Goal: Transaction & Acquisition: Purchase product/service

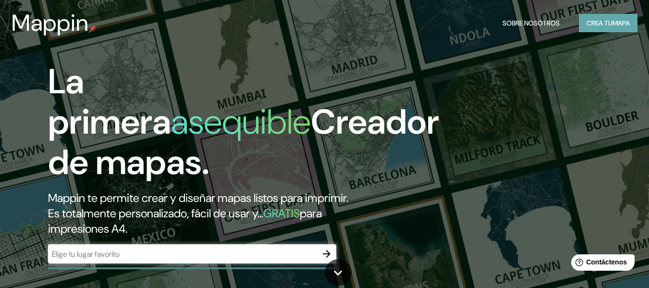
click at [612, 24] on font "mapa" at bounding box center [620, 23] width 17 height 9
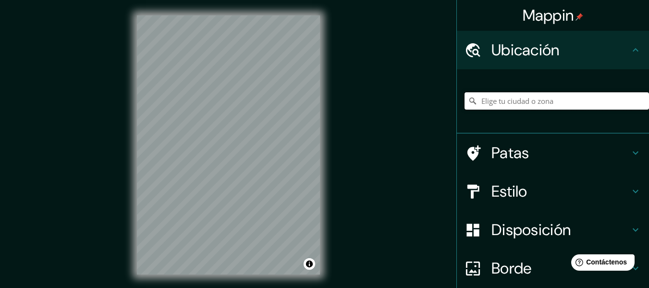
click at [516, 97] on input "Elige tu ciudad o zona" at bounding box center [556, 100] width 184 height 17
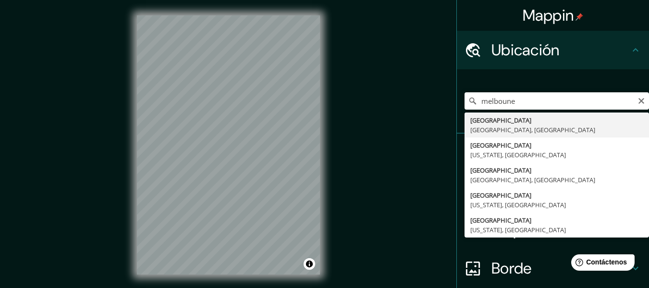
type input "[GEOGRAPHIC_DATA], [GEOGRAPHIC_DATA], [GEOGRAPHIC_DATA]"
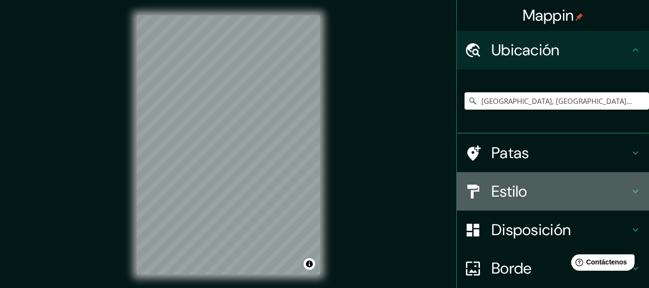
click at [617, 189] on h4 "Estilo" at bounding box center [560, 191] width 138 height 19
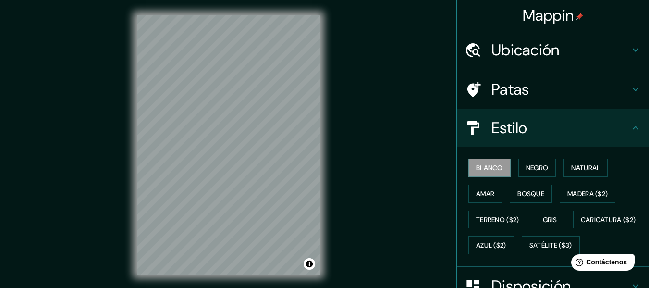
click at [606, 129] on h4 "Estilo" at bounding box center [560, 127] width 138 height 19
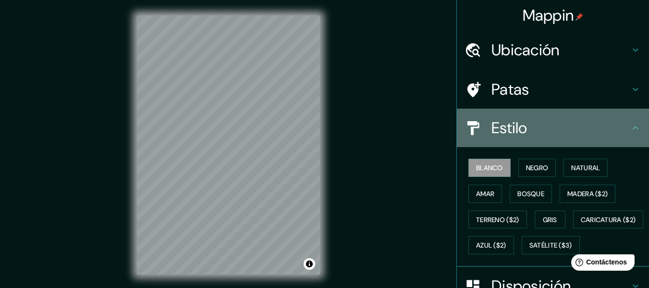
click at [633, 128] on icon at bounding box center [636, 127] width 6 height 3
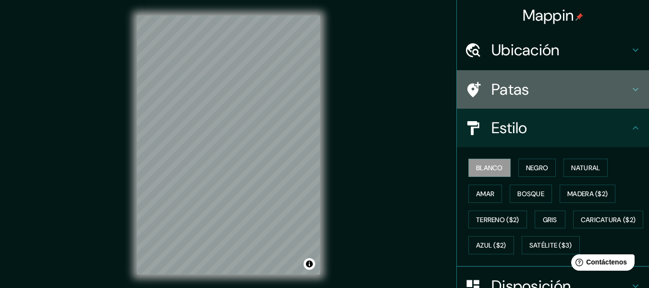
click at [625, 82] on div "Patas" at bounding box center [553, 89] width 192 height 38
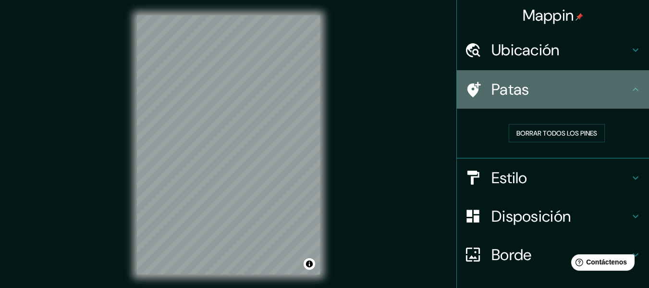
click at [625, 82] on div "Patas" at bounding box center [553, 89] width 192 height 38
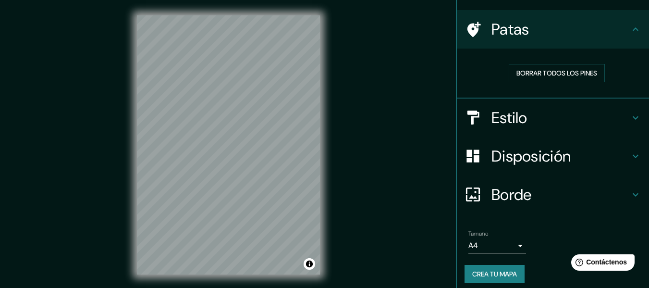
scroll to position [66, 0]
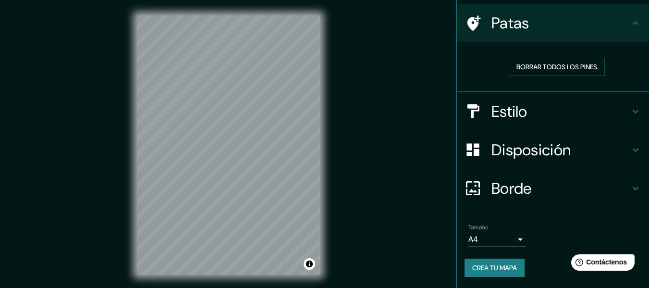
click at [511, 237] on body "Mappin Ubicación [GEOGRAPHIC_DATA], [GEOGRAPHIC_DATA], [GEOGRAPHIC_DATA] Patas …" at bounding box center [324, 144] width 649 height 288
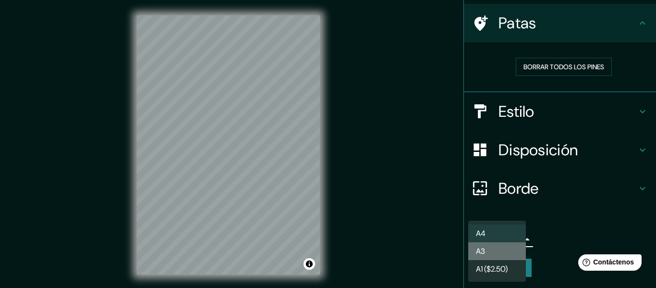
click at [511, 243] on li "A3" at bounding box center [497, 251] width 58 height 18
type input "a4"
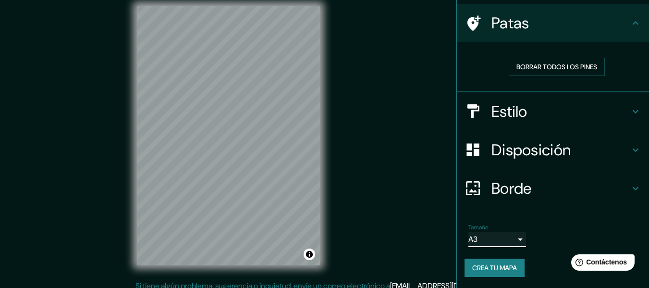
scroll to position [17, 0]
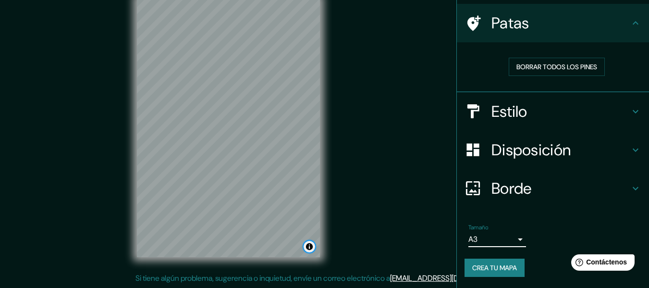
click at [309, 247] on button "Activar o desactivar atribución" at bounding box center [310, 247] width 12 height 12
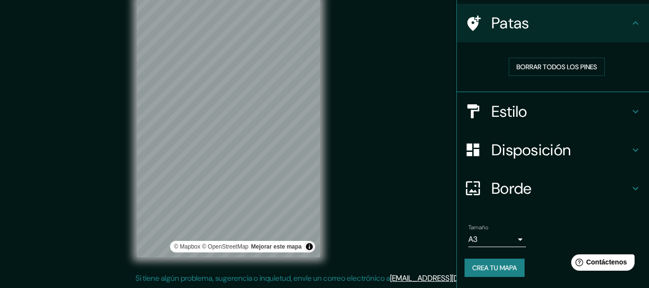
click at [360, 209] on div "Mappin Ubicación [GEOGRAPHIC_DATA], [GEOGRAPHIC_DATA], [GEOGRAPHIC_DATA] Patas …" at bounding box center [324, 135] width 649 height 305
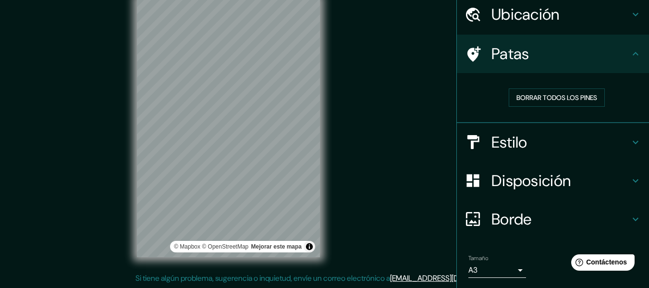
scroll to position [18, 0]
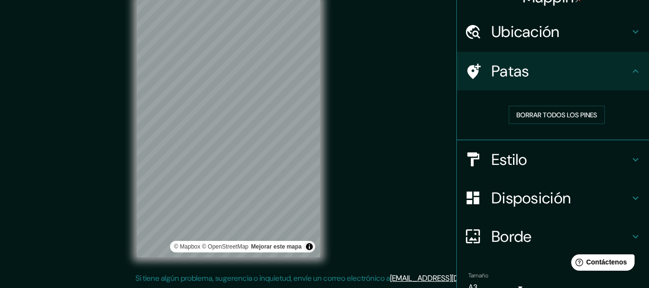
click at [543, 158] on h4 "Estilo" at bounding box center [560, 159] width 138 height 19
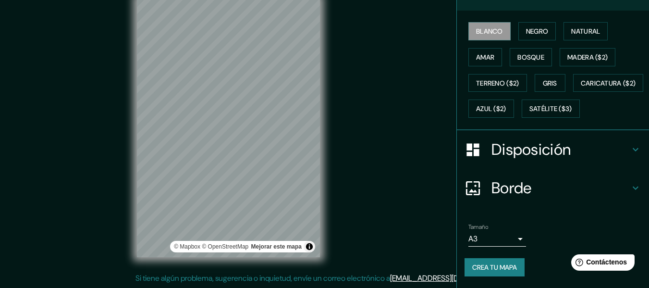
click at [557, 159] on font "Disposición" at bounding box center [530, 149] width 79 height 20
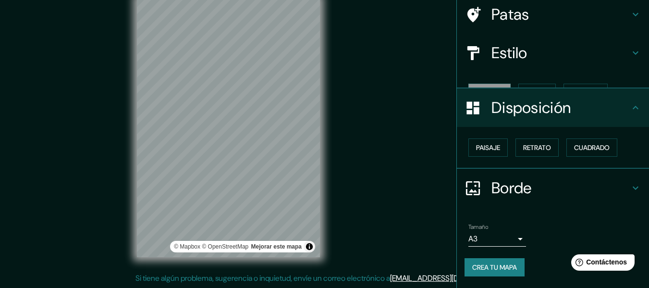
scroll to position [59, 0]
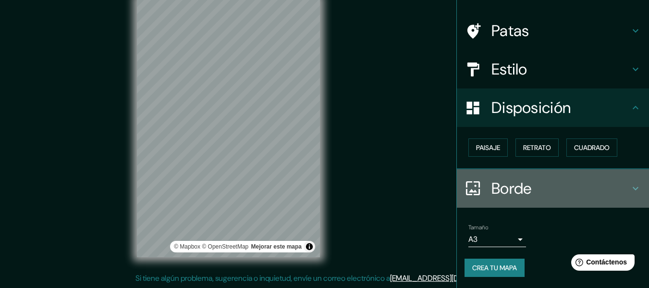
click at [573, 185] on h4 "Borde" at bounding box center [560, 188] width 138 height 19
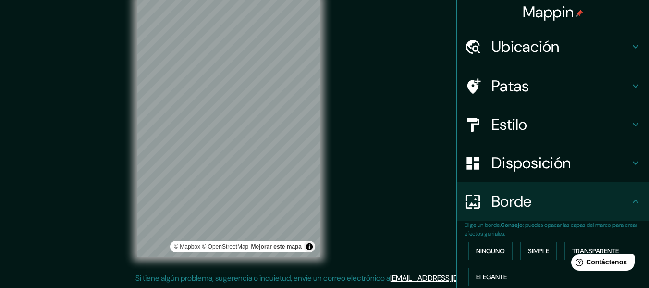
scroll to position [0, 0]
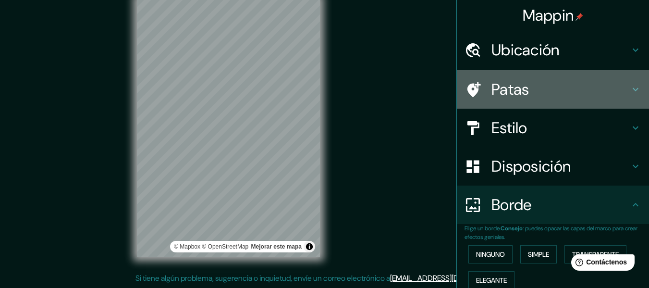
click at [527, 89] on h4 "Patas" at bounding box center [560, 89] width 138 height 19
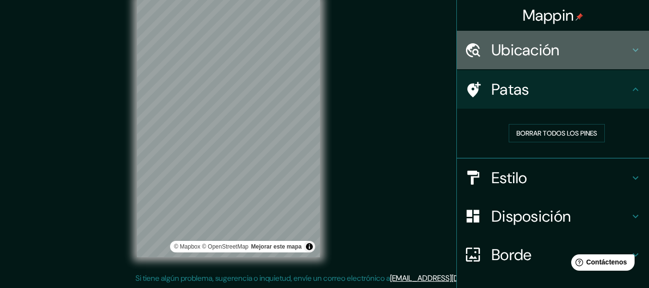
click at [519, 56] on font "Ubicación" at bounding box center [525, 50] width 68 height 20
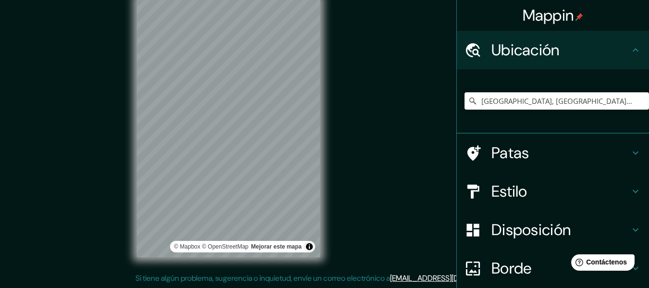
click at [516, 191] on font "Estilo" at bounding box center [509, 191] width 36 height 20
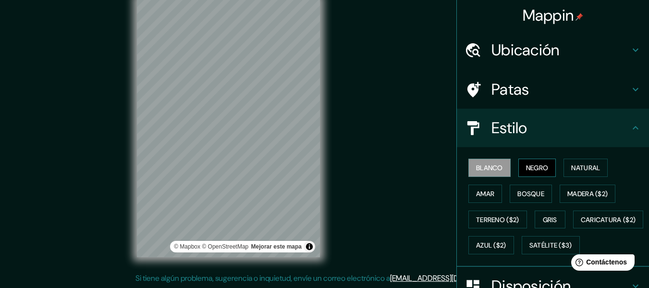
click at [526, 169] on font "Negro" at bounding box center [537, 167] width 23 height 9
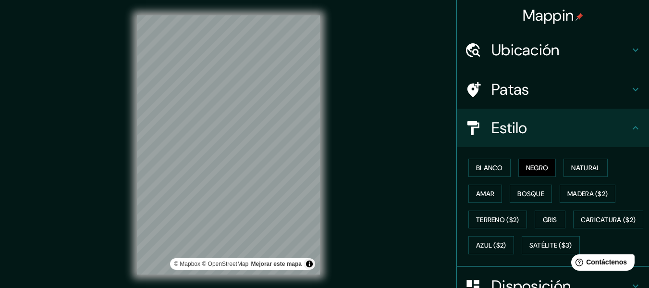
drag, startPoint x: 269, startPoint y: 259, endPoint x: 378, endPoint y: 220, distance: 116.2
click at [378, 220] on div "Mappin Ubicación [GEOGRAPHIC_DATA], [GEOGRAPHIC_DATA], [GEOGRAPHIC_DATA] Patas …" at bounding box center [324, 152] width 649 height 305
click at [601, 170] on button "Natural" at bounding box center [585, 167] width 44 height 18
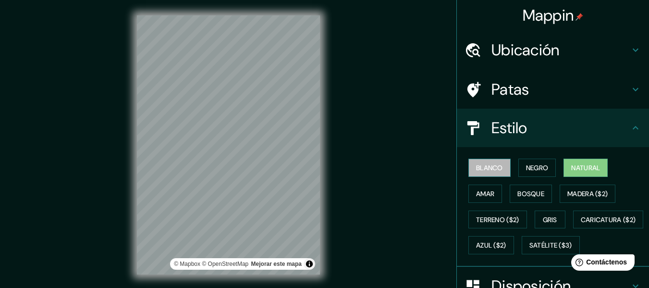
click at [489, 167] on font "Blanco" at bounding box center [489, 167] width 27 height 9
click at [518, 164] on button "Negro" at bounding box center [537, 167] width 38 height 18
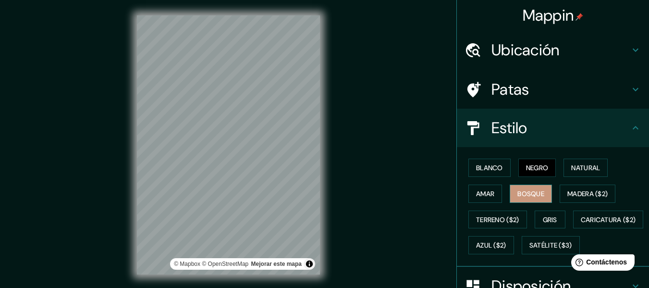
click at [517, 187] on font "Bosque" at bounding box center [530, 193] width 27 height 12
click at [510, 188] on button "Bosque" at bounding box center [531, 193] width 42 height 18
click at [457, 189] on div "Blanco Negro Natural [PERSON_NAME] ($2) Terreno ($2) Gris Caricatura ($2) Azul …" at bounding box center [553, 207] width 192 height 120
click at [496, 189] on button "Amar" at bounding box center [485, 193] width 34 height 18
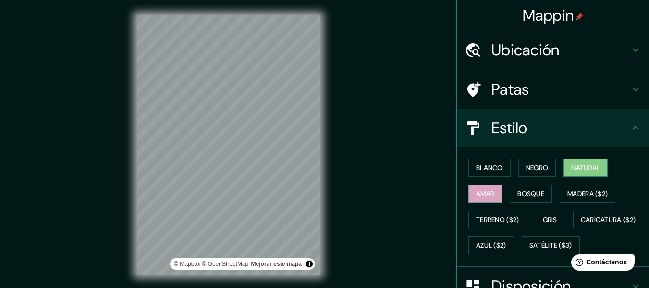
click at [576, 169] on font "Natural" at bounding box center [585, 167] width 29 height 9
click at [540, 167] on font "Negro" at bounding box center [537, 167] width 23 height 9
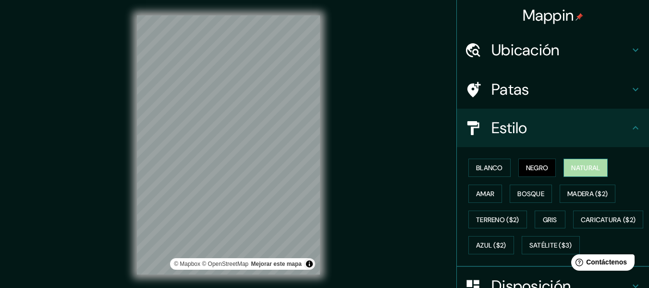
click at [580, 163] on font "Natural" at bounding box center [585, 167] width 29 height 9
click at [534, 158] on div "Blanco Negro Natural [PERSON_NAME] ($2) Terreno ($2) Gris Caricatura ($2) Azul …" at bounding box center [556, 206] width 184 height 103
click at [526, 160] on button "Negro" at bounding box center [537, 167] width 38 height 18
click at [481, 163] on font "Blanco" at bounding box center [489, 167] width 27 height 12
click at [531, 165] on font "Negro" at bounding box center [537, 167] width 23 height 9
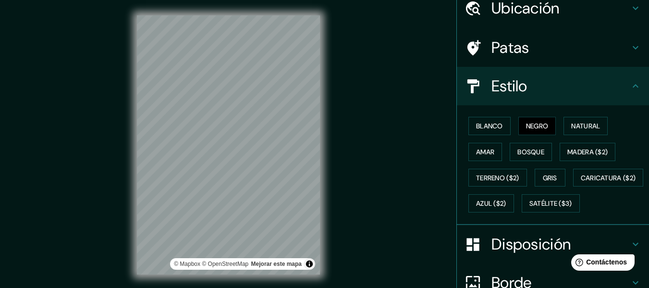
scroll to position [96, 0]
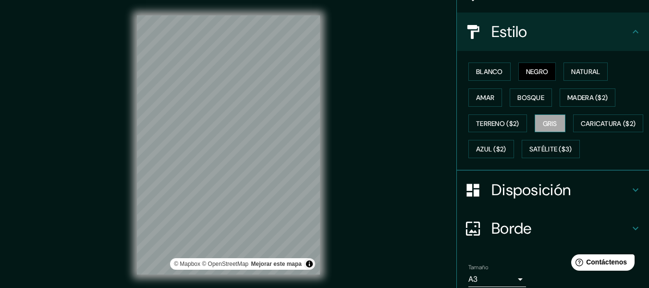
click at [549, 127] on font "Gris" at bounding box center [550, 123] width 14 height 9
click at [534, 74] on font "Negro" at bounding box center [537, 71] width 23 height 9
click at [534, 200] on font "Disposición" at bounding box center [530, 190] width 79 height 20
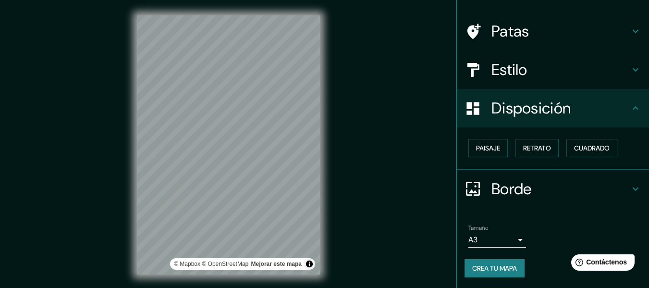
scroll to position [59, 0]
click at [510, 237] on body "Mappin Ubicación [GEOGRAPHIC_DATA], [GEOGRAPHIC_DATA], [GEOGRAPHIC_DATA] Patas …" at bounding box center [324, 144] width 649 height 288
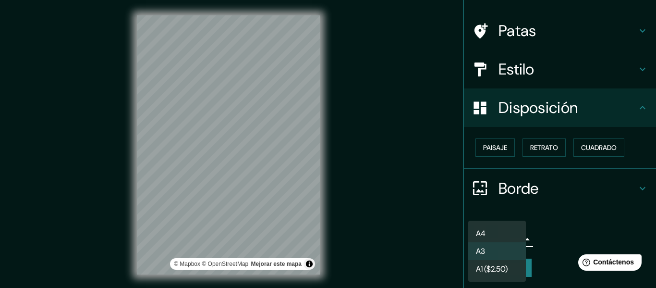
click at [569, 207] on div at bounding box center [328, 144] width 656 height 288
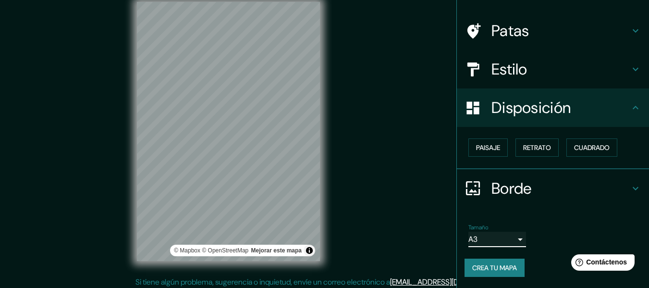
scroll to position [17, 0]
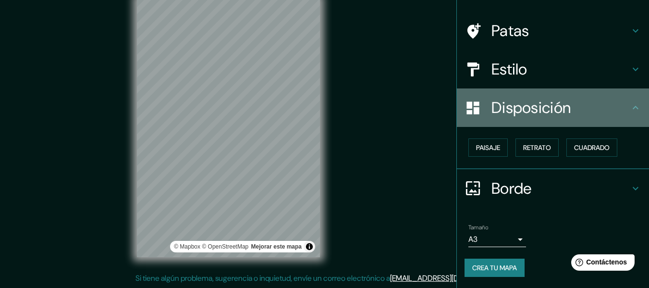
click at [577, 98] on h4 "Disposición" at bounding box center [560, 107] width 138 height 19
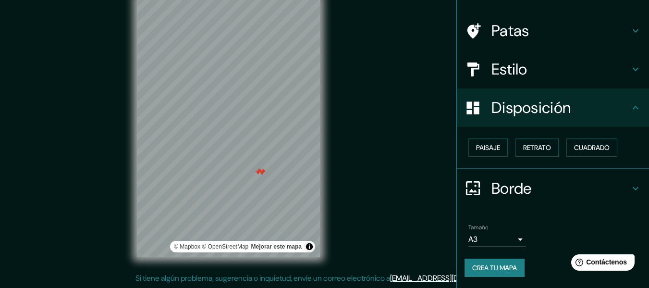
click at [591, 78] on h4 "Estilo" at bounding box center [560, 69] width 138 height 19
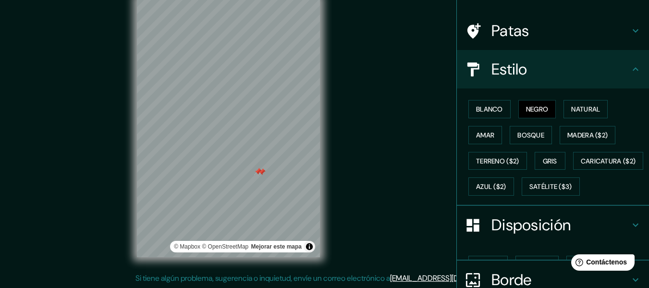
click at [575, 28] on h4 "Patas" at bounding box center [560, 30] width 138 height 19
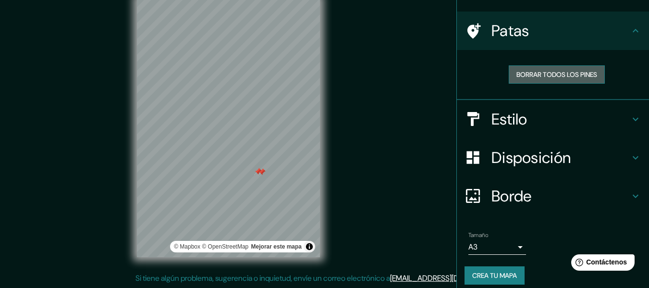
click at [562, 73] on font "Borrar todos los pines" at bounding box center [556, 74] width 81 height 9
